Goal: Transaction & Acquisition: Subscribe to service/newsletter

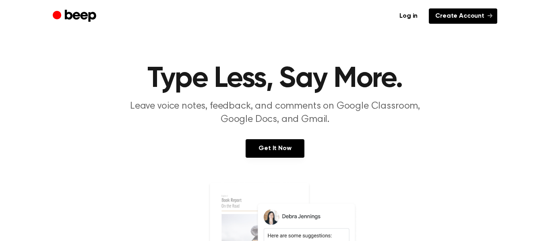
click at [488, 16] on icon at bounding box center [490, 15] width 5 height 5
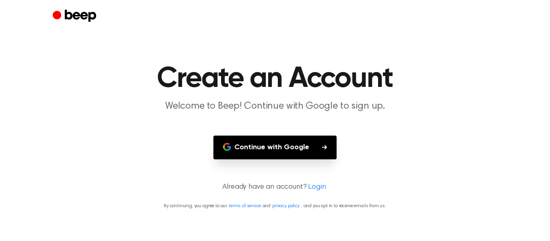
click at [231, 145] on icon "button" at bounding box center [227, 147] width 8 height 8
click at [301, 138] on button "Continue with Google" at bounding box center [275, 148] width 123 height 24
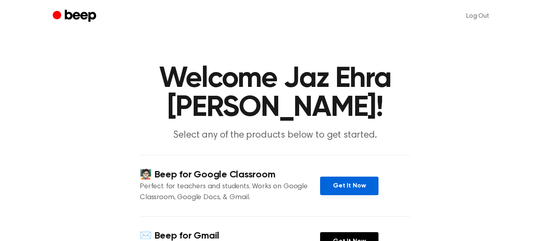
click at [340, 177] on link "Get It Now" at bounding box center [349, 186] width 58 height 19
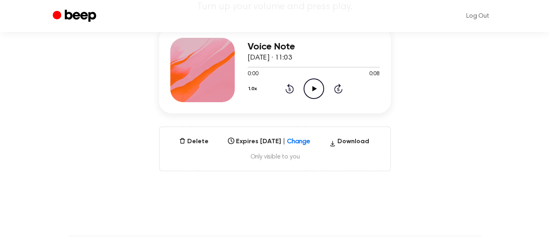
scroll to position [104, 0]
